Goal: Information Seeking & Learning: Learn about a topic

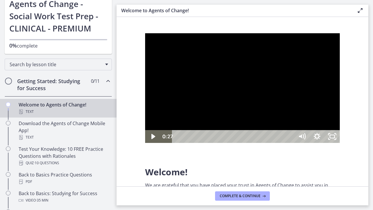
click at [339, 143] on div at bounding box center [242, 87] width 194 height 109
click at [153, 139] on icon "Play Video" at bounding box center [153, 136] width 5 height 6
click at [339, 124] on div at bounding box center [242, 87] width 194 height 109
click at [339, 77] on div at bounding box center [242, 87] width 194 height 109
click at [339, 75] on div at bounding box center [242, 87] width 194 height 109
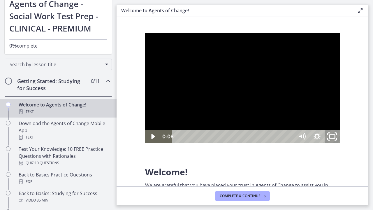
click at [341, 144] on icon "Unfullscreen" at bounding box center [332, 135] width 18 height 15
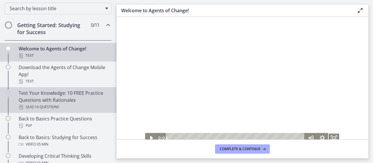
scroll to position [77, 0]
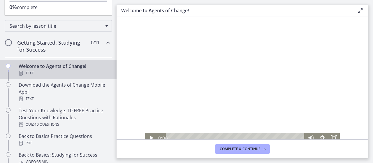
click at [40, 65] on div "Welcome to Agents of Change! Text" at bounding box center [64, 70] width 91 height 14
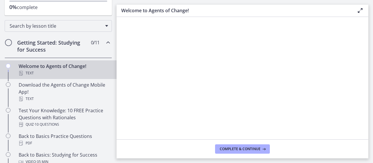
click at [53, 69] on div "Welcome to Agents of Change! Text" at bounding box center [64, 70] width 91 height 14
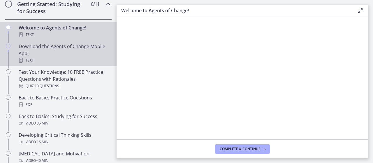
click at [21, 52] on div "Download the Agents of Change Mobile App! Text" at bounding box center [64, 53] width 91 height 21
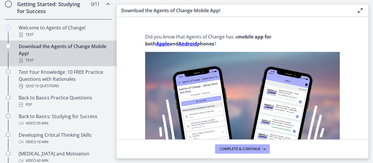
click at [162, 45] on strong "Apple" at bounding box center [162, 43] width 13 height 6
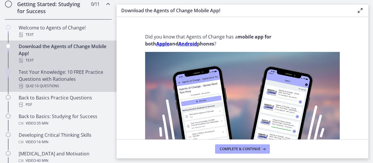
click at [47, 78] on div "Test Your Knowledge: 10 FREE Practice Questions with Rationales Quiz · 10 Quest…" at bounding box center [64, 78] width 91 height 21
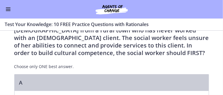
scroll to position [154, 0]
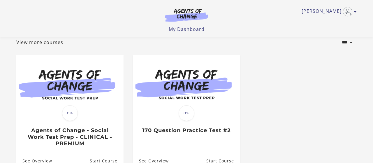
scroll to position [61, 0]
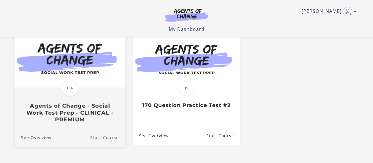
click at [106, 140] on link "Start Course" at bounding box center [107, 137] width 35 height 20
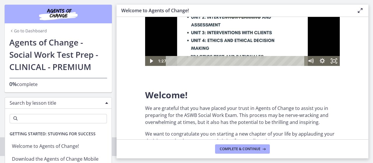
click at [107, 102] on div "Search by lesson title" at bounding box center [58, 103] width 107 height 12
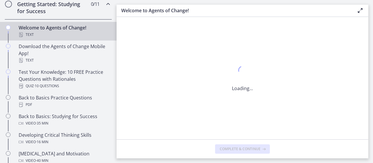
scroll to position [21, 0]
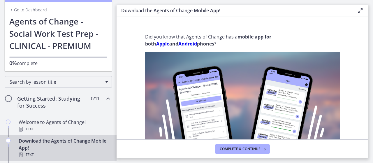
scroll to position [38, 0]
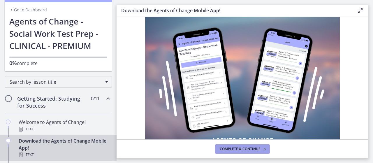
click at [248, 147] on span "Complete & continue" at bounding box center [240, 148] width 41 height 5
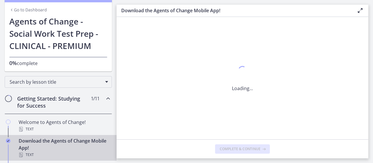
scroll to position [0, 0]
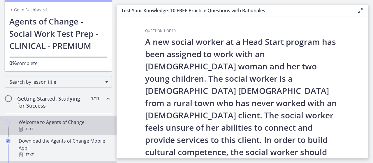
click at [32, 123] on div "Welcome to Agents of Change! Text" at bounding box center [64, 125] width 91 height 14
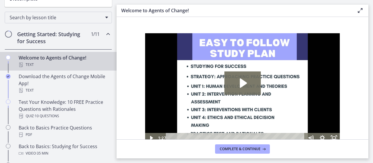
scroll to position [98, 0]
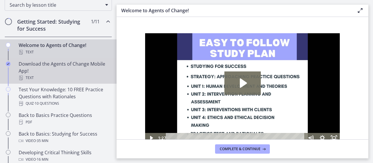
click at [26, 76] on div "Text" at bounding box center [64, 77] width 91 height 7
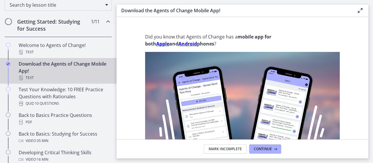
click at [164, 43] on strong "Apple" at bounding box center [162, 43] width 13 height 6
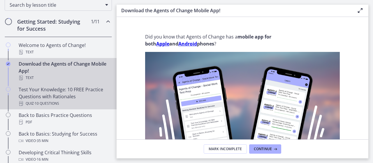
click at [32, 95] on div "Test Your Knowledge: 10 FREE Practice Questions with Rationales Quiz · 10 Quest…" at bounding box center [64, 96] width 91 height 21
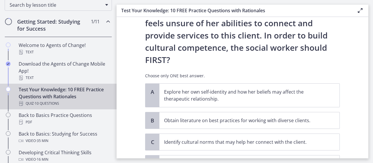
scroll to position [115, 0]
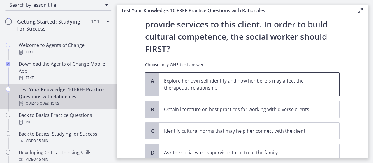
click at [152, 77] on span "A" at bounding box center [152, 80] width 7 height 7
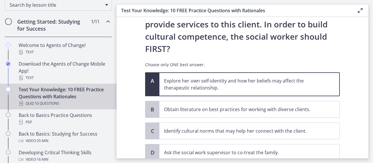
scroll to position [135, 0]
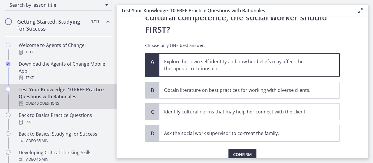
click at [244, 151] on span "Confirm" at bounding box center [242, 154] width 19 height 7
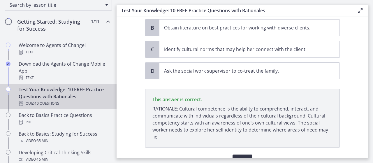
scroll to position [202, 0]
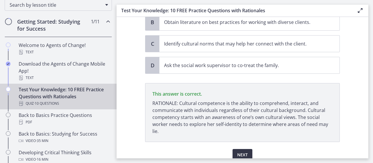
click at [245, 151] on span "Next" at bounding box center [242, 154] width 10 height 7
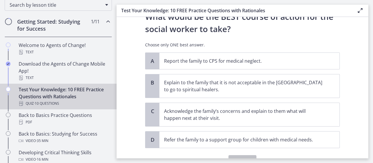
scroll to position [154, 0]
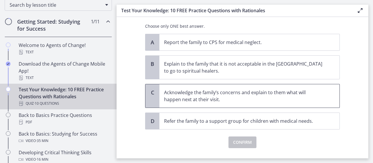
click at [153, 92] on span "C" at bounding box center [152, 92] width 7 height 7
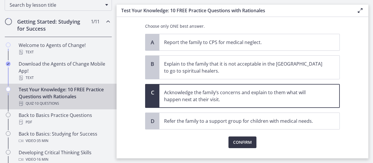
click at [245, 142] on span "Confirm" at bounding box center [242, 142] width 19 height 7
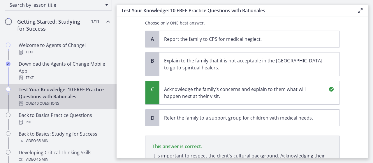
scroll to position [234, 0]
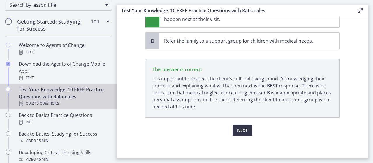
click at [244, 128] on span "Next" at bounding box center [242, 130] width 10 height 7
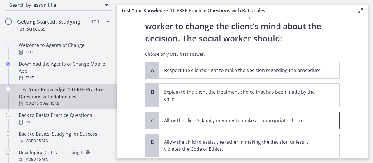
scroll to position [115, 0]
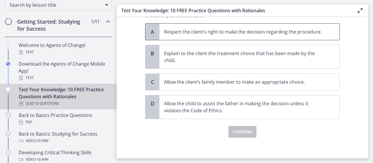
click at [156, 30] on div "A" at bounding box center [152, 32] width 14 height 16
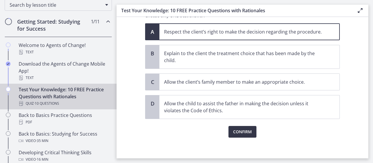
click at [238, 132] on span "Confirm" at bounding box center [242, 131] width 19 height 7
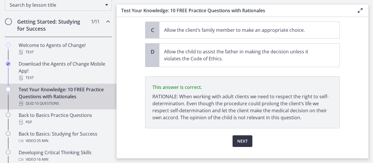
scroll to position [178, 0]
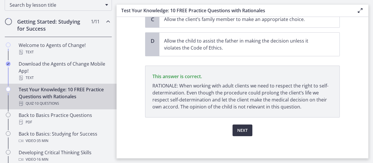
click at [244, 127] on span "Next" at bounding box center [242, 130] width 10 height 7
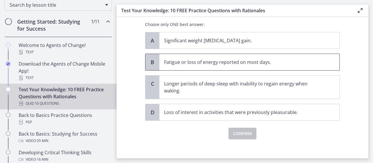
scroll to position [49, 0]
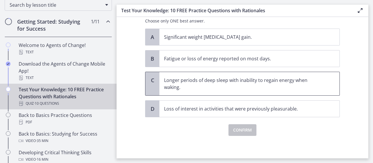
click at [168, 81] on p "Longer periods of deep sleep with inability to regain energy when waking." at bounding box center [243, 84] width 159 height 14
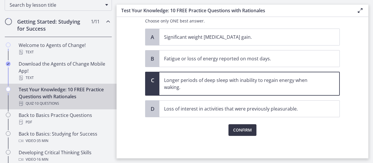
click at [243, 129] on span "Confirm" at bounding box center [242, 129] width 19 height 7
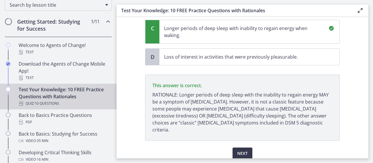
scroll to position [117, 0]
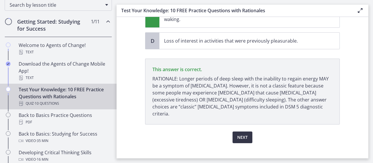
click at [237, 134] on span "Next" at bounding box center [242, 137] width 10 height 7
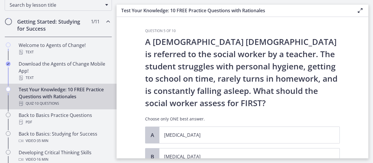
scroll to position [38, 0]
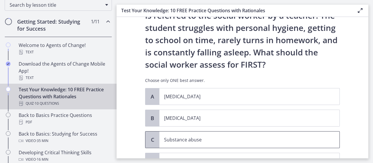
click at [174, 137] on p "Substance abuse" at bounding box center [243, 139] width 159 height 7
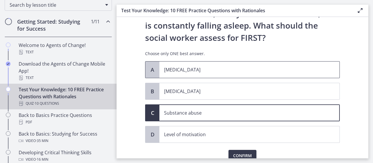
scroll to position [91, 0]
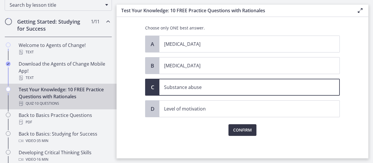
click at [241, 129] on span "Confirm" at bounding box center [242, 129] width 19 height 7
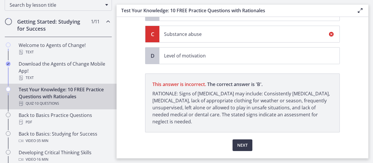
scroll to position [159, 0]
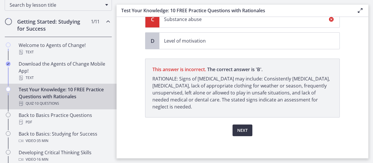
click at [240, 125] on button "Next" at bounding box center [242, 130] width 20 height 12
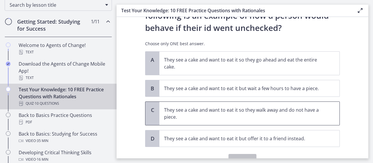
scroll to position [68, 0]
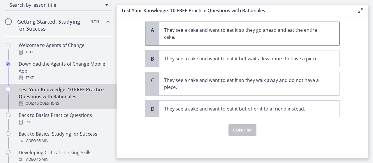
click at [166, 33] on p "They see a cake and want to eat it so they go ahead and eat the entire cake." at bounding box center [243, 33] width 159 height 14
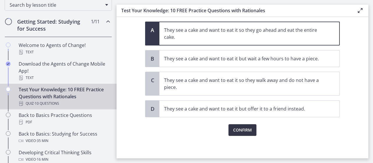
click at [244, 128] on span "Confirm" at bounding box center [242, 129] width 19 height 7
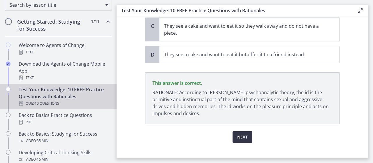
scroll to position [129, 0]
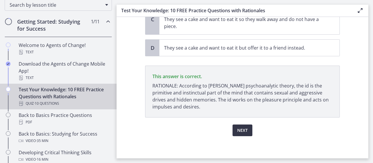
click at [240, 128] on span "Next" at bounding box center [242, 130] width 10 height 7
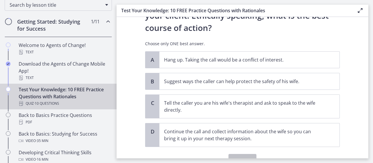
scroll to position [115, 0]
